Goal: Transaction & Acquisition: Book appointment/travel/reservation

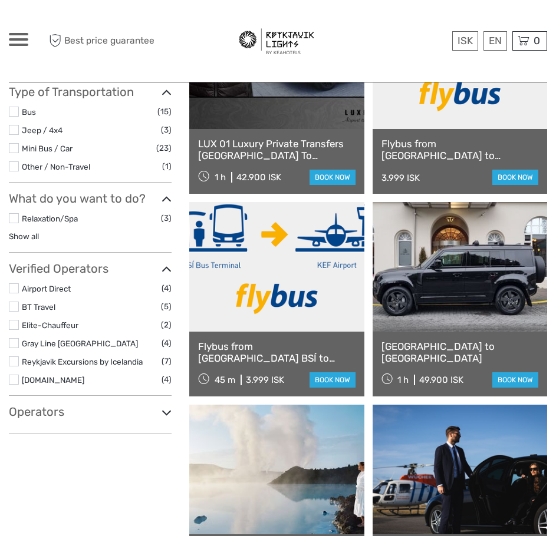
scroll to position [236, 0]
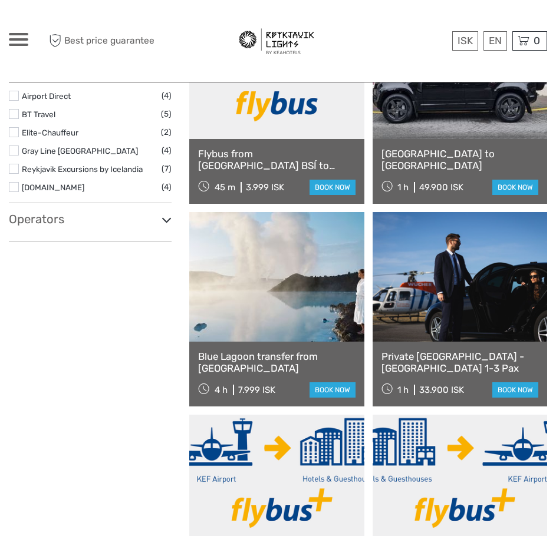
select select
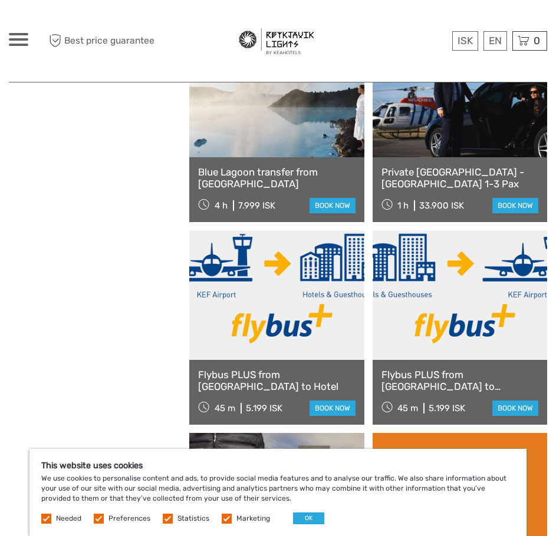
scroll to position [608, 0]
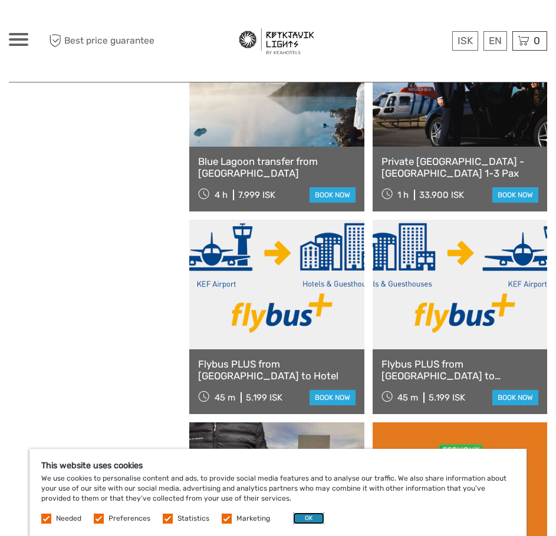
click at [302, 521] on button "OK" at bounding box center [308, 519] width 31 height 12
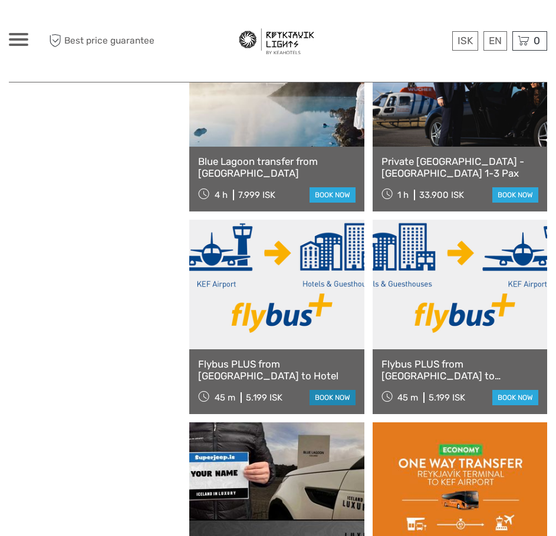
click at [332, 395] on link "book now" at bounding box center [332, 397] width 46 height 15
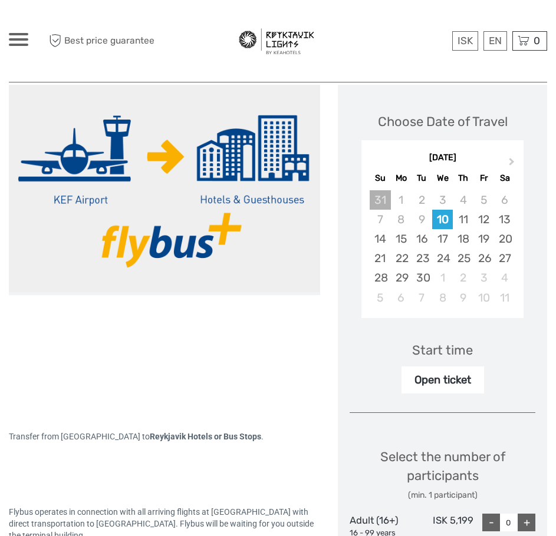
scroll to position [118, 0]
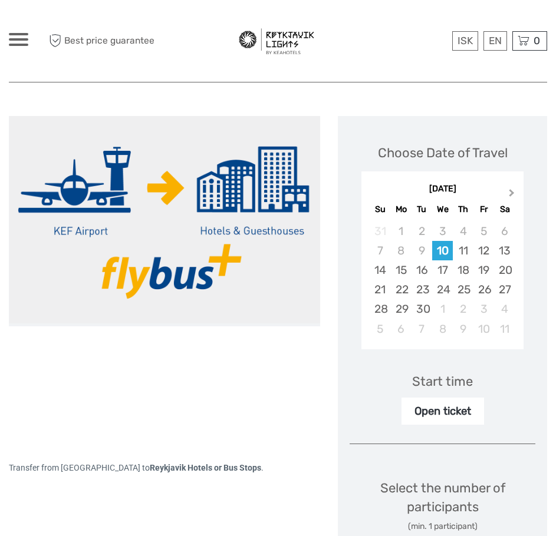
click at [512, 195] on span "Next Month" at bounding box center [512, 195] width 0 height 17
click at [513, 195] on button "Next Month" at bounding box center [512, 195] width 19 height 19
click at [504, 251] on div "8" at bounding box center [504, 250] width 21 height 19
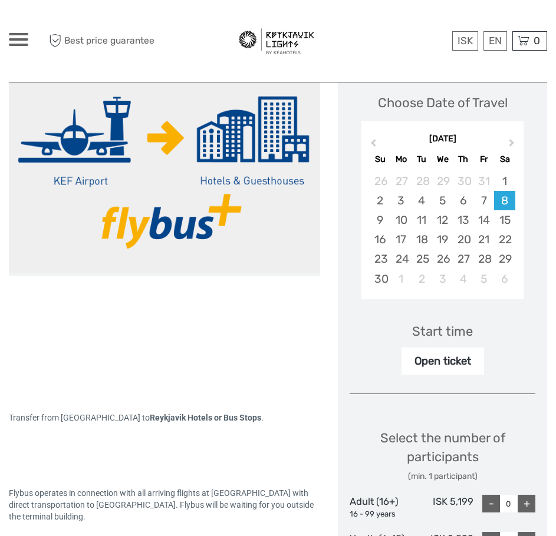
scroll to position [236, 0]
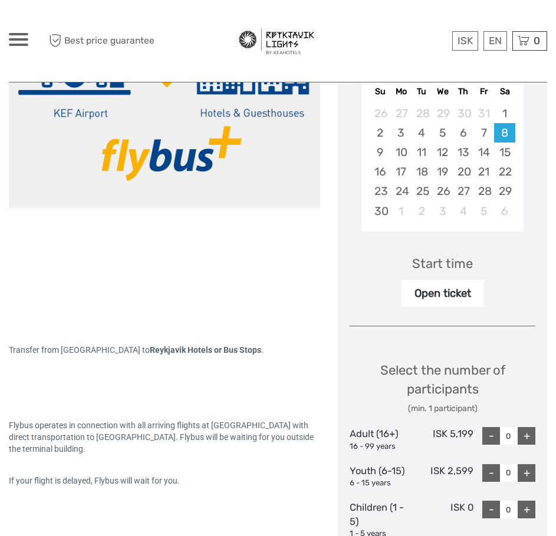
click at [450, 300] on div "Open ticket" at bounding box center [442, 293] width 83 height 27
click at [454, 291] on div "Open ticket" at bounding box center [442, 293] width 83 height 27
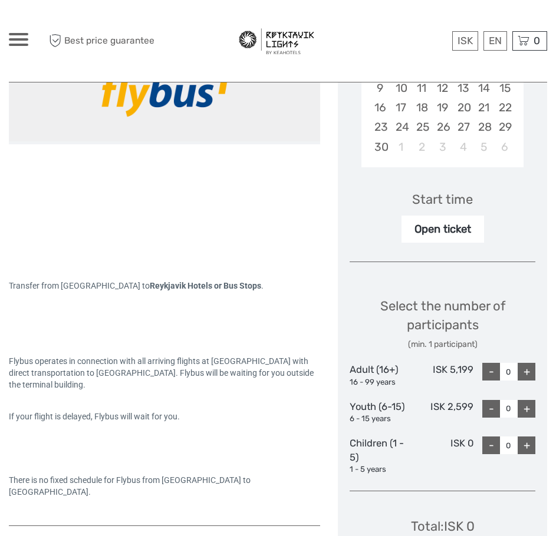
scroll to position [295, 0]
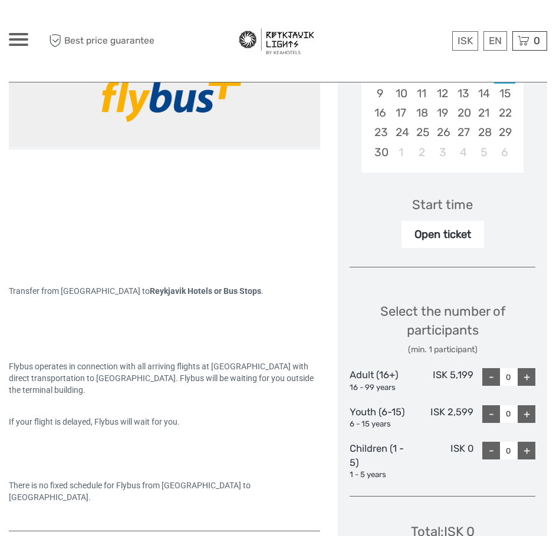
click at [456, 202] on div "Start time" at bounding box center [442, 205] width 61 height 18
click at [431, 234] on div "Open ticket" at bounding box center [442, 234] width 83 height 27
click at [457, 235] on div "Open ticket" at bounding box center [442, 234] width 83 height 27
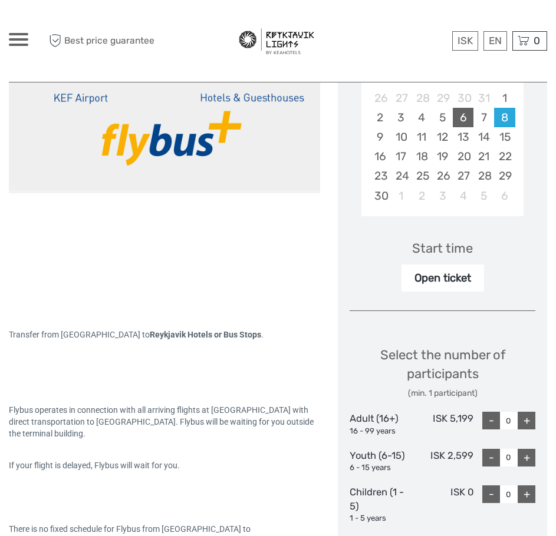
scroll to position [177, 0]
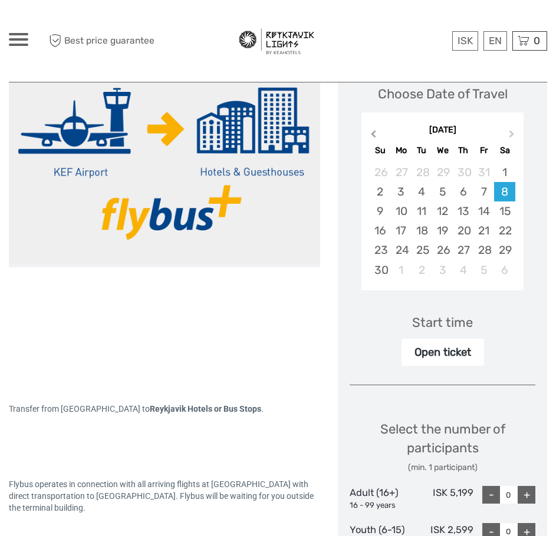
click at [373, 133] on span "Previous Month" at bounding box center [373, 136] width 0 height 17
click at [419, 190] on div "7" at bounding box center [421, 191] width 21 height 19
click at [450, 350] on div "Open ticket" at bounding box center [442, 352] width 83 height 27
click at [510, 128] on button "Next Month" at bounding box center [512, 136] width 19 height 19
click at [505, 189] on div "8" at bounding box center [504, 191] width 21 height 19
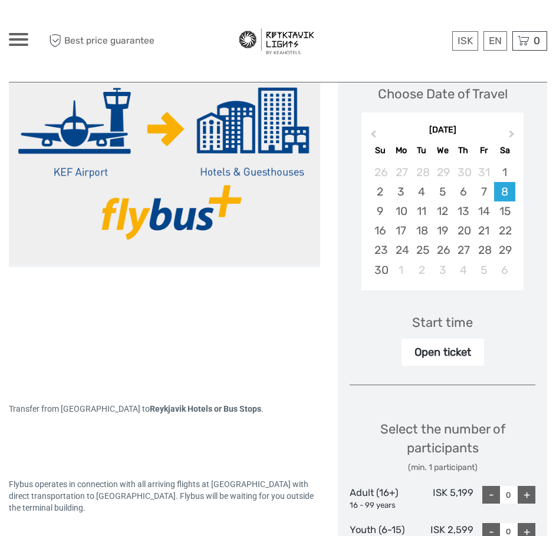
click at [529, 492] on div "+" at bounding box center [527, 495] width 18 height 18
type input "2"
click at [440, 347] on div "Open ticket" at bounding box center [442, 352] width 83 height 27
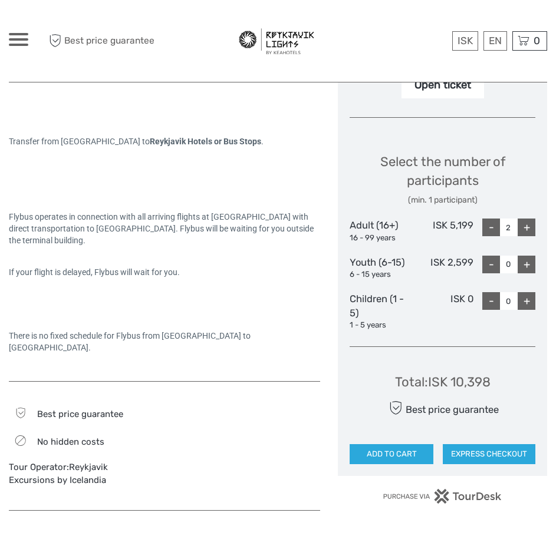
scroll to position [472, 0]
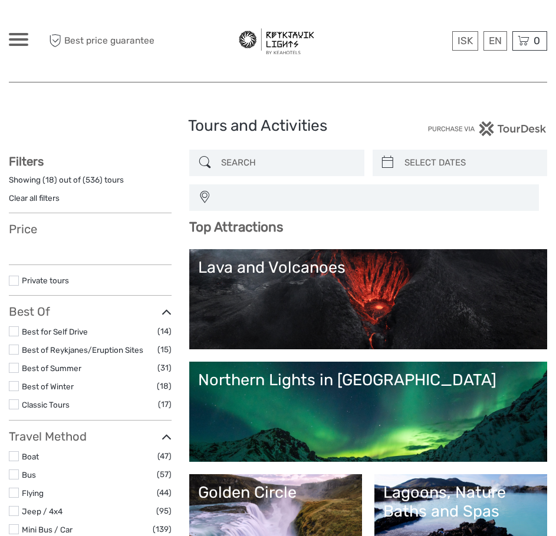
select select
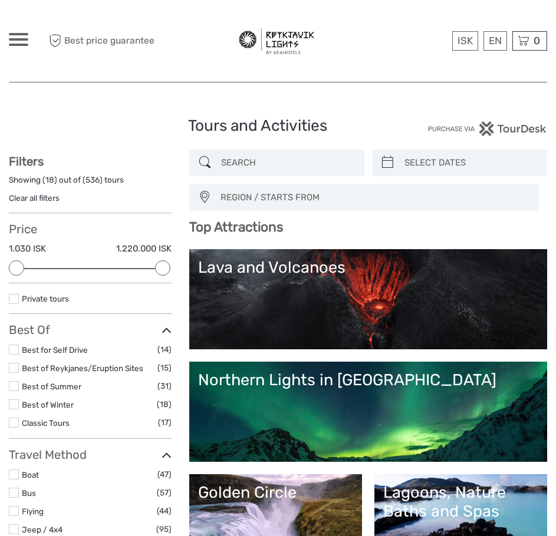
click at [435, 371] on div "Northern Lights in [GEOGRAPHIC_DATA]" at bounding box center [368, 380] width 340 height 19
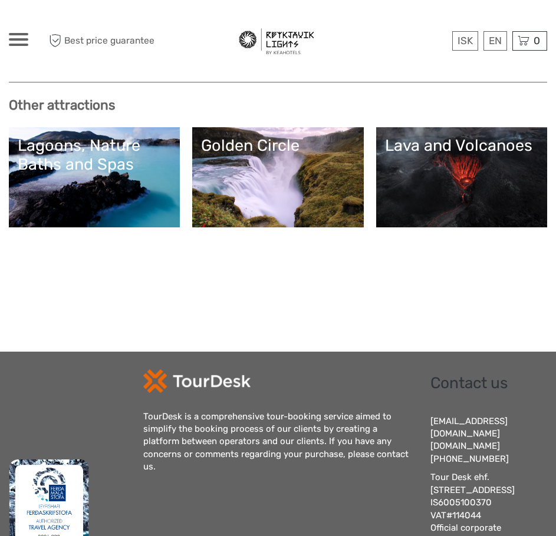
scroll to position [2887, 0]
